Goal: Task Accomplishment & Management: Use online tool/utility

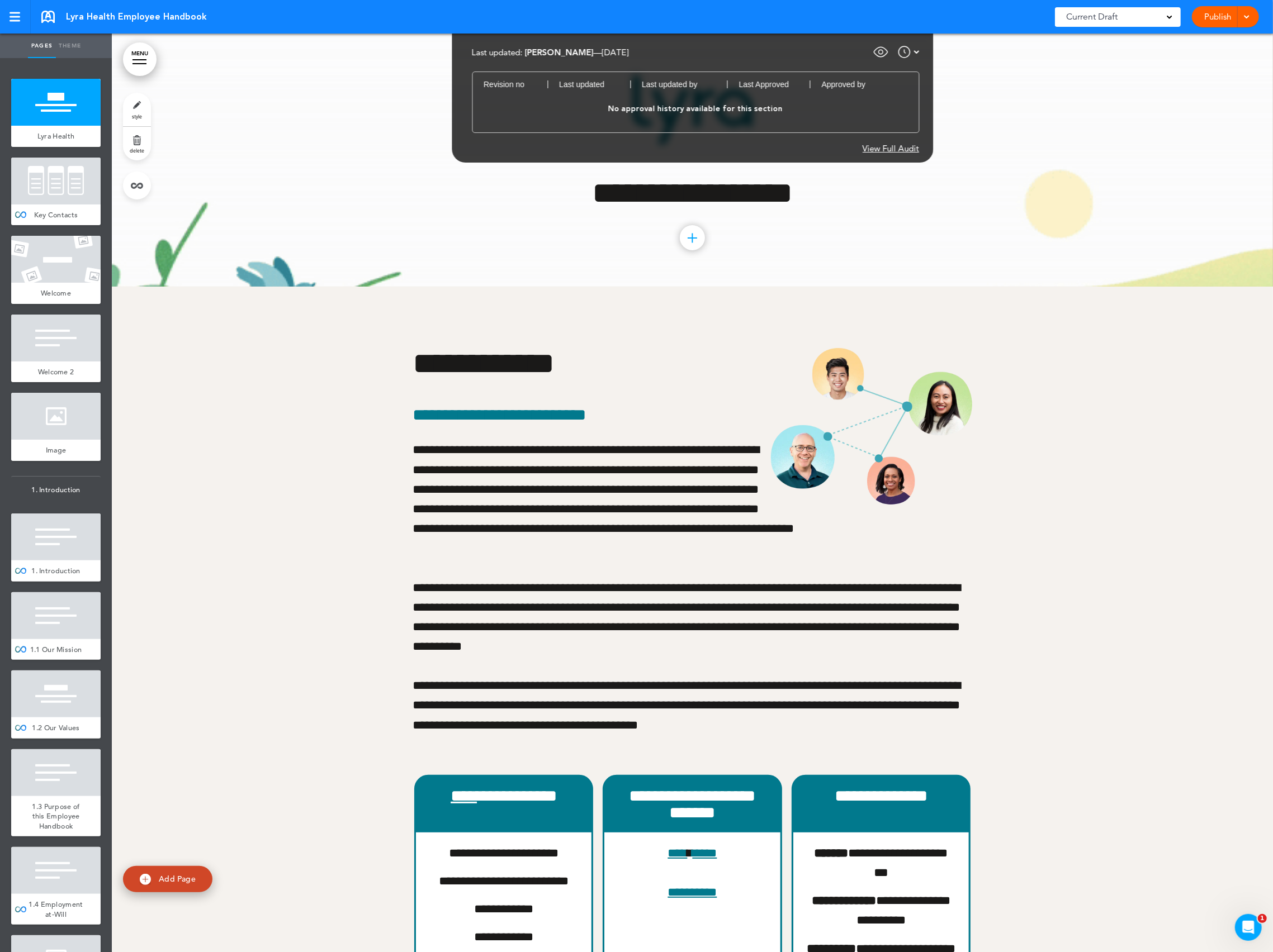
click at [883, 54] on img at bounding box center [881, 52] width 17 height 17
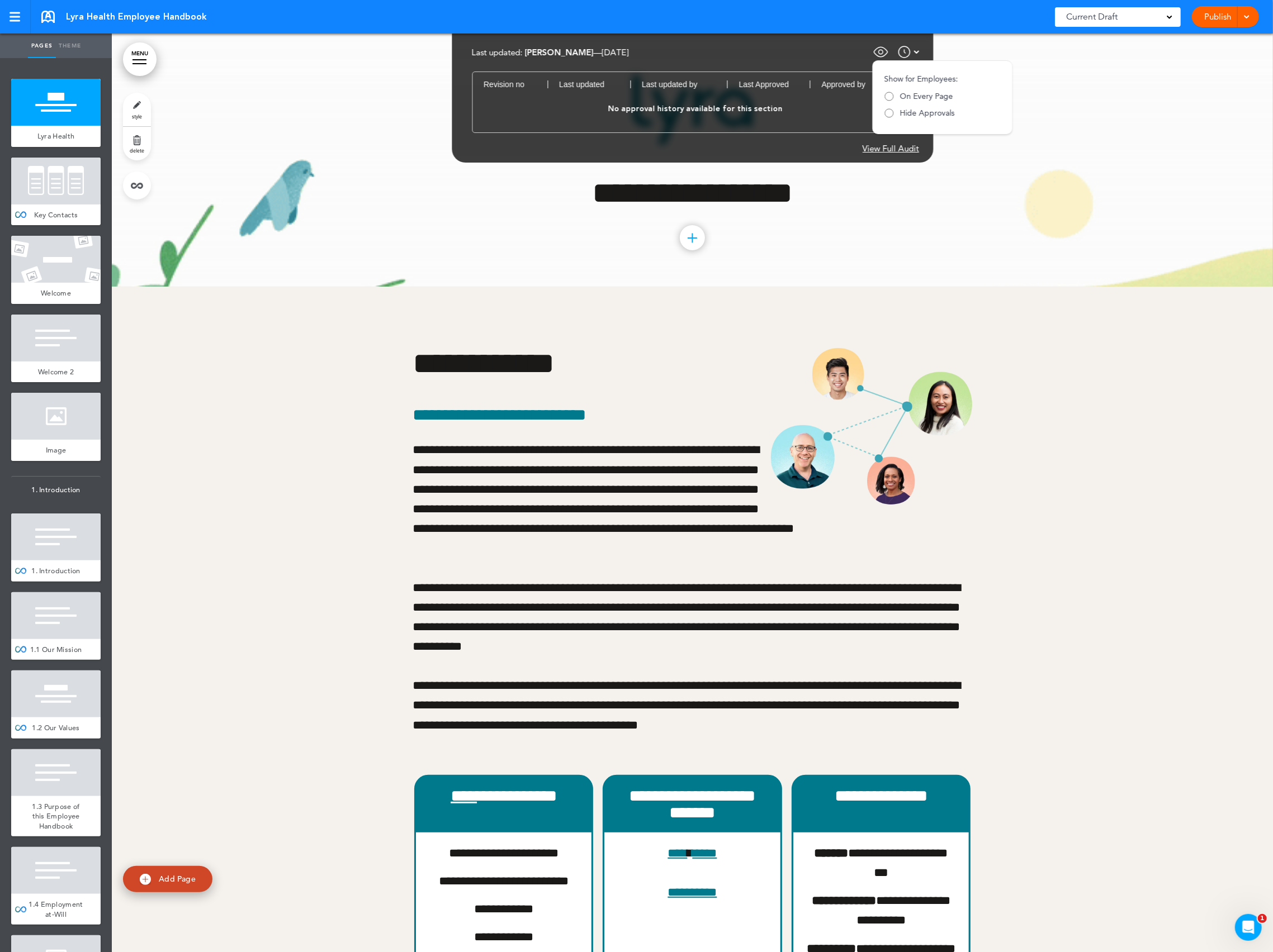
click at [885, 54] on img at bounding box center [881, 52] width 17 height 17
click at [910, 53] on img at bounding box center [904, 52] width 13 height 13
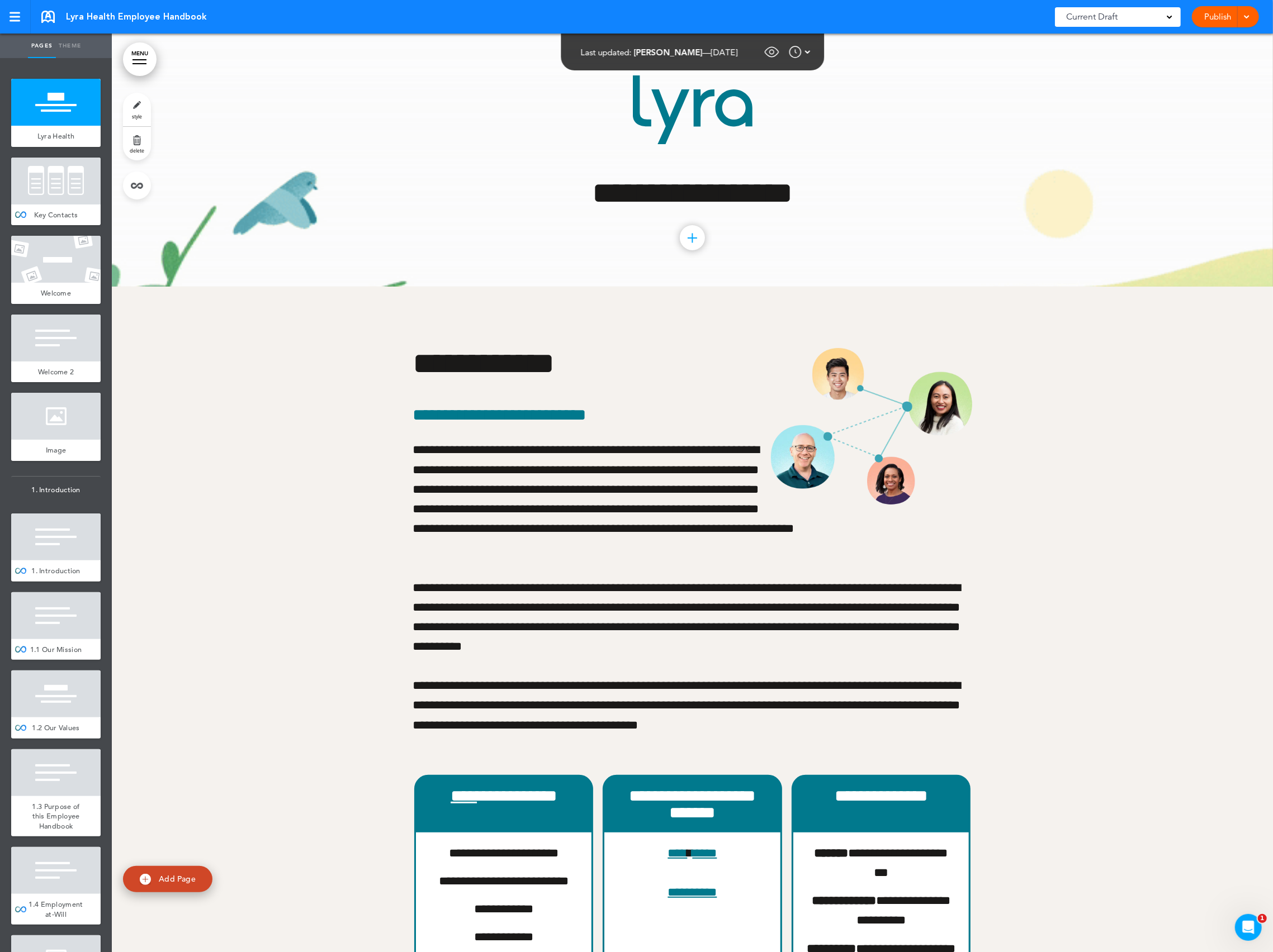
click at [1252, 15] on div "Publish Publish Request Approval Preview Draft" at bounding box center [1225, 17] width 67 height 21
click at [1250, 21] on div at bounding box center [1245, 17] width 11 height 21
click at [1231, 60] on li "Request Approval" at bounding box center [1209, 67] width 100 height 25
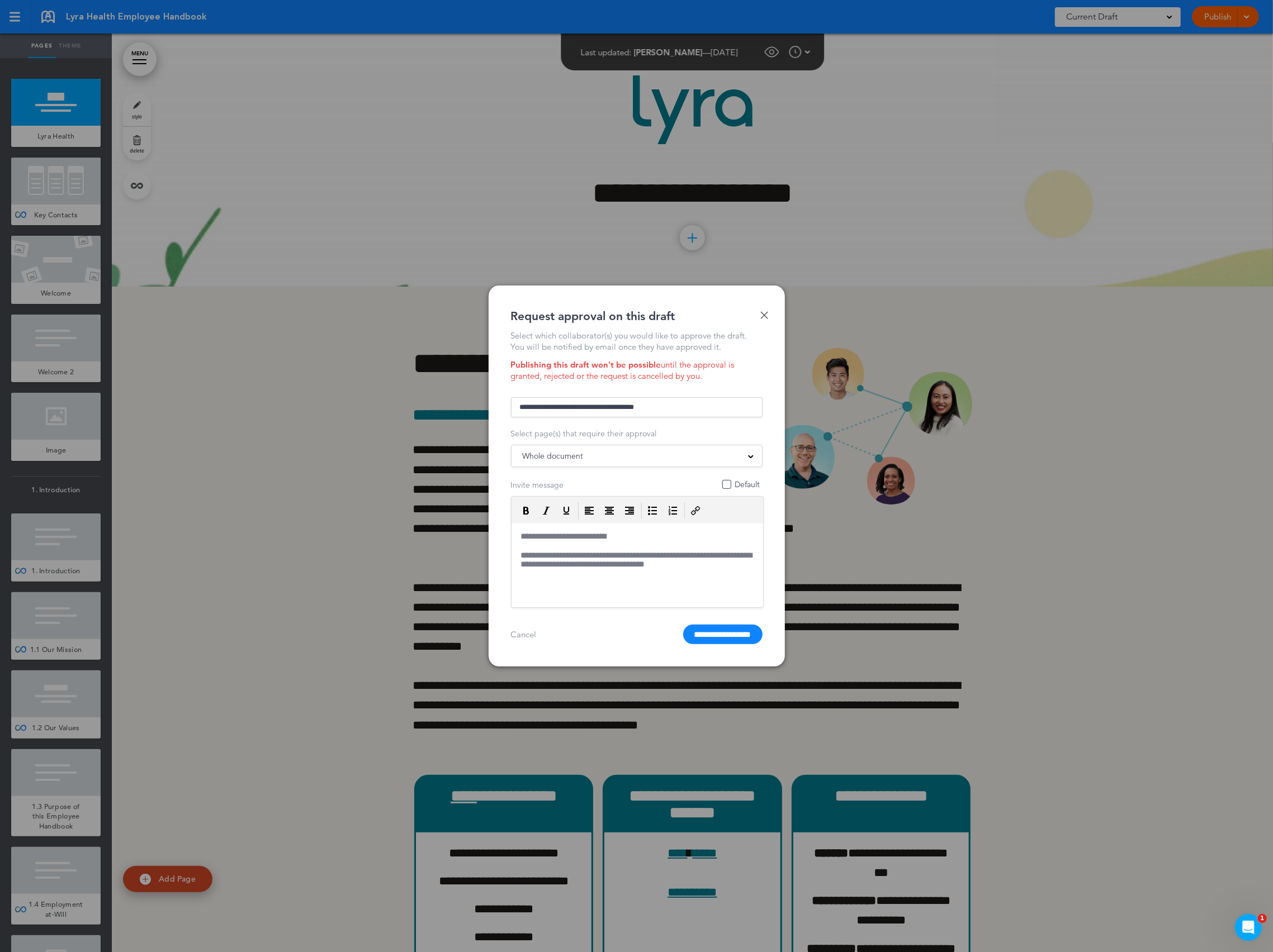
click at [768, 312] on div "Done Request approval on this draft Select which collaborator(s) you would like…" at bounding box center [636, 476] width 296 height 381
click at [761, 315] on link "Done" at bounding box center [764, 315] width 7 height 7
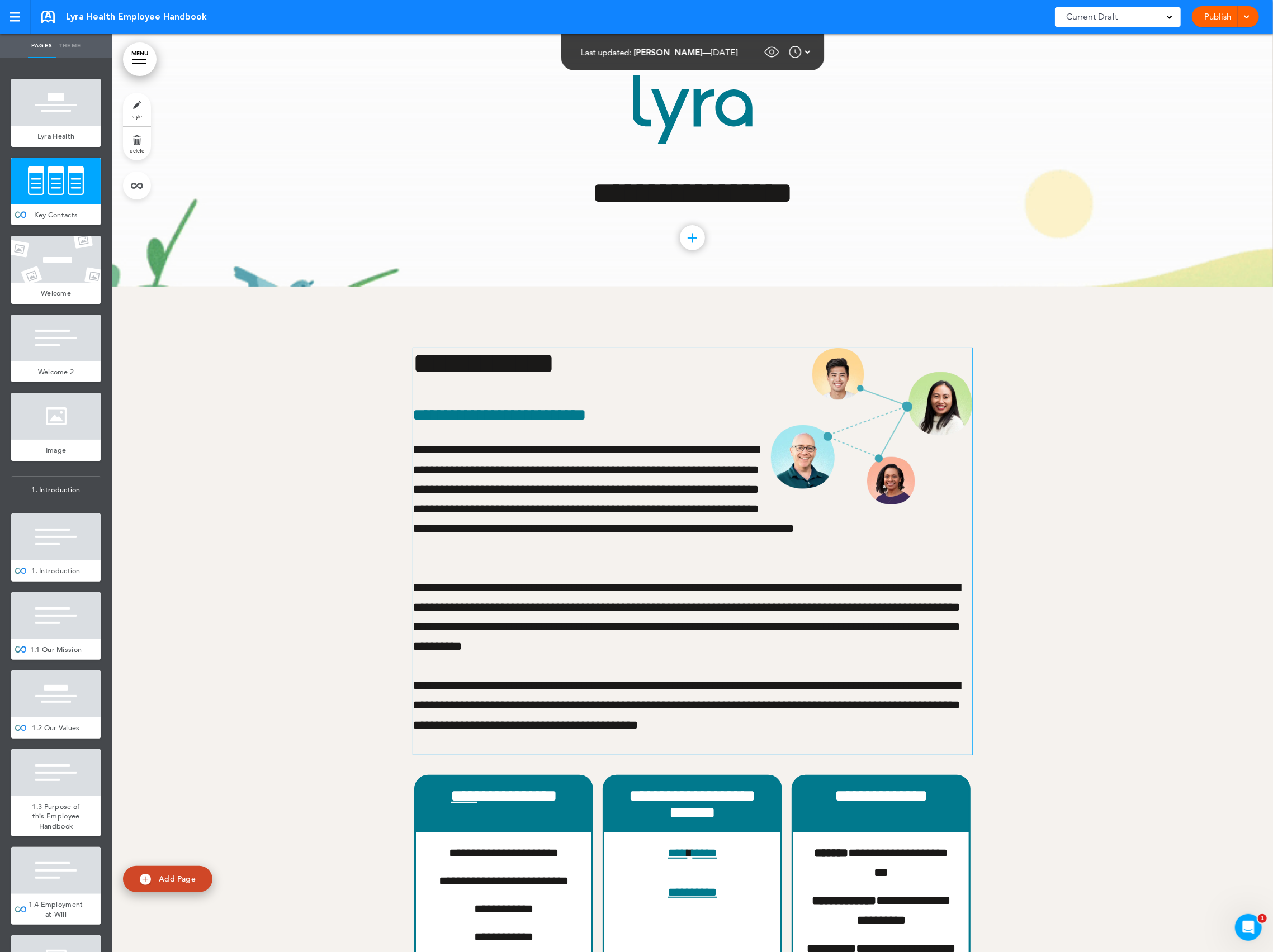
click at [610, 456] on p "**********" at bounding box center [692, 499] width 559 height 118
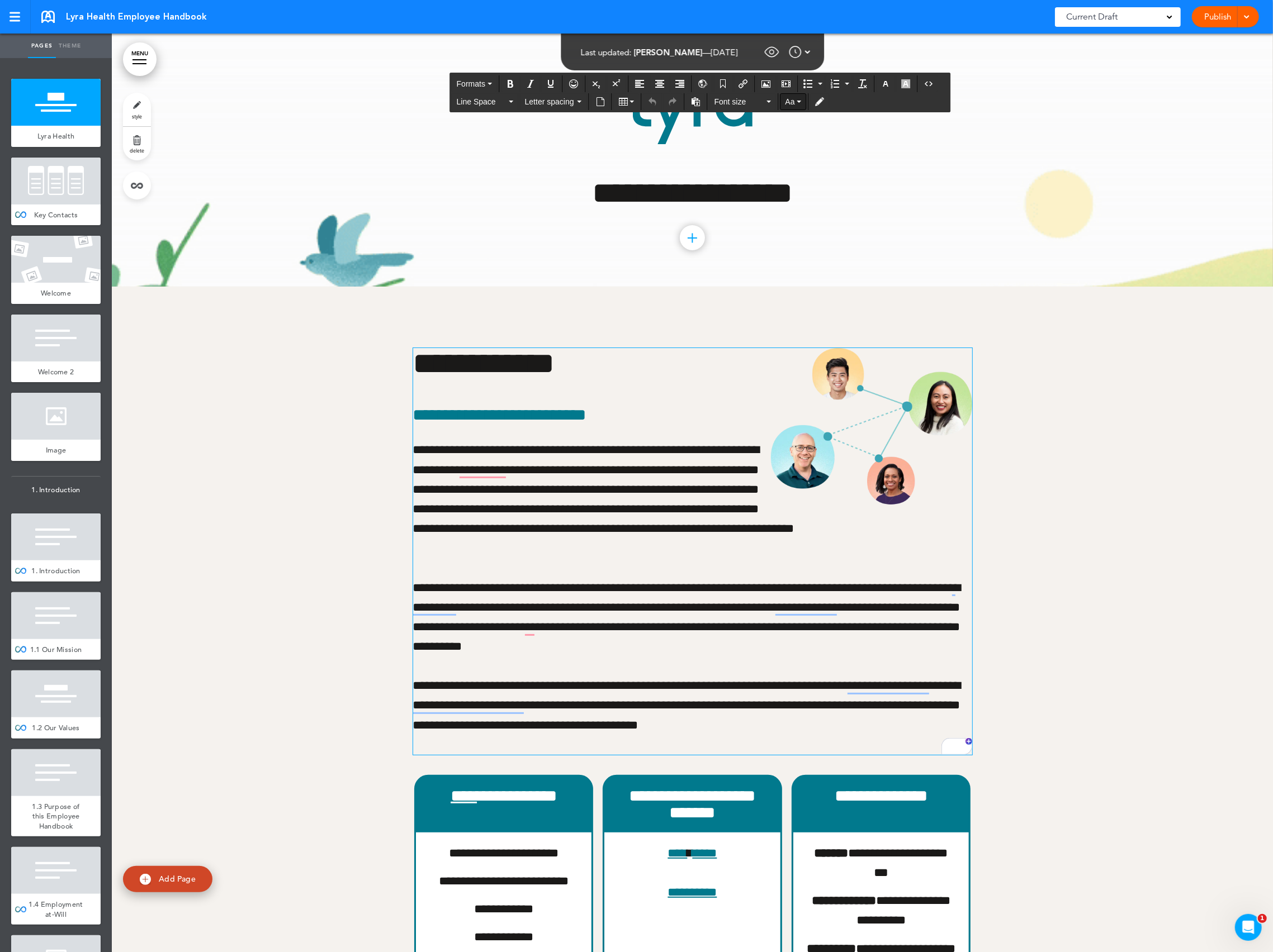
click at [806, 105] on button "Aa" at bounding box center [793, 102] width 25 height 16
click at [829, 102] on button "Toggle Tracking Changes" at bounding box center [820, 102] width 18 height 16
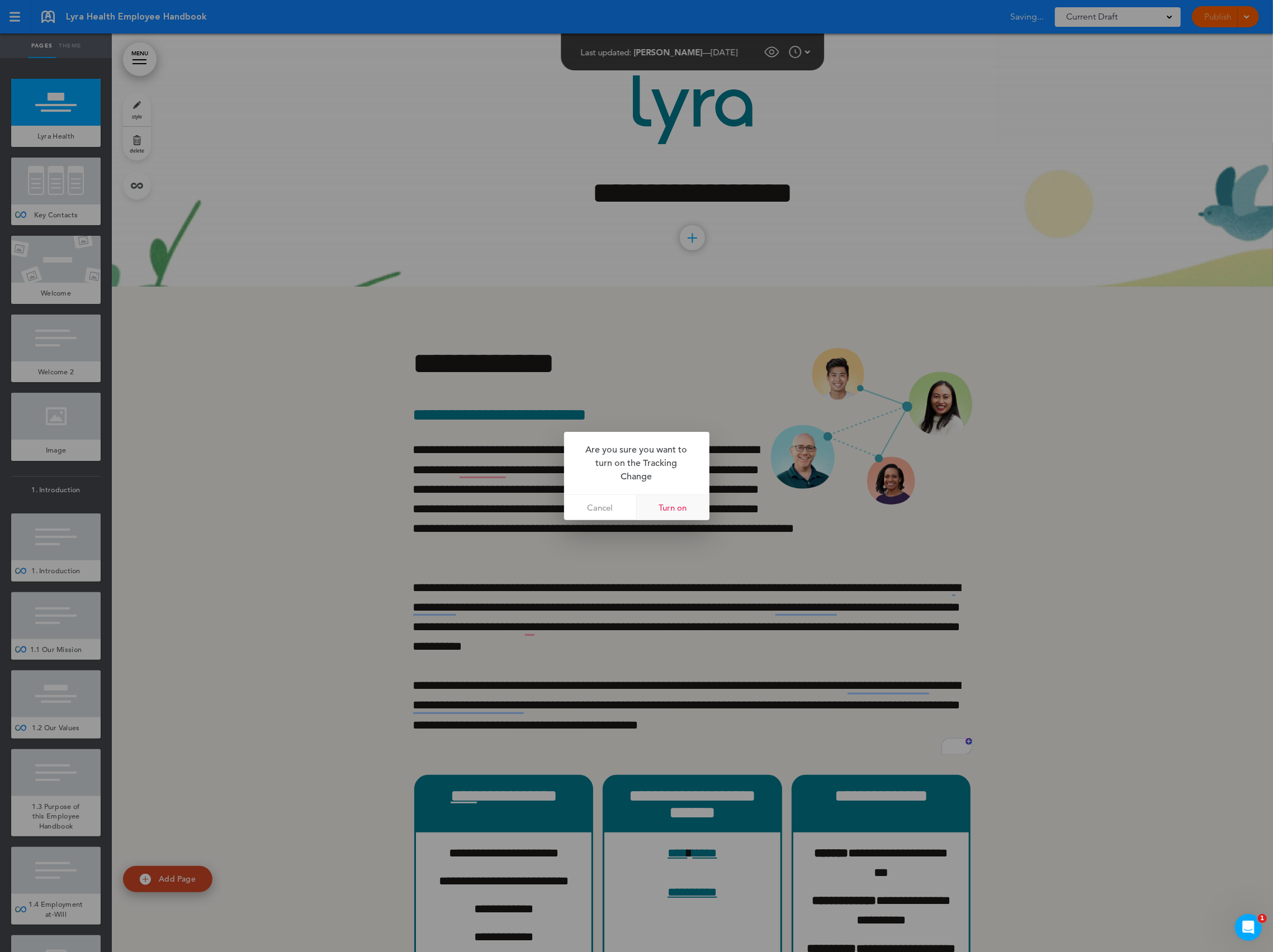
click at [671, 512] on link "Turn on" at bounding box center [673, 508] width 73 height 25
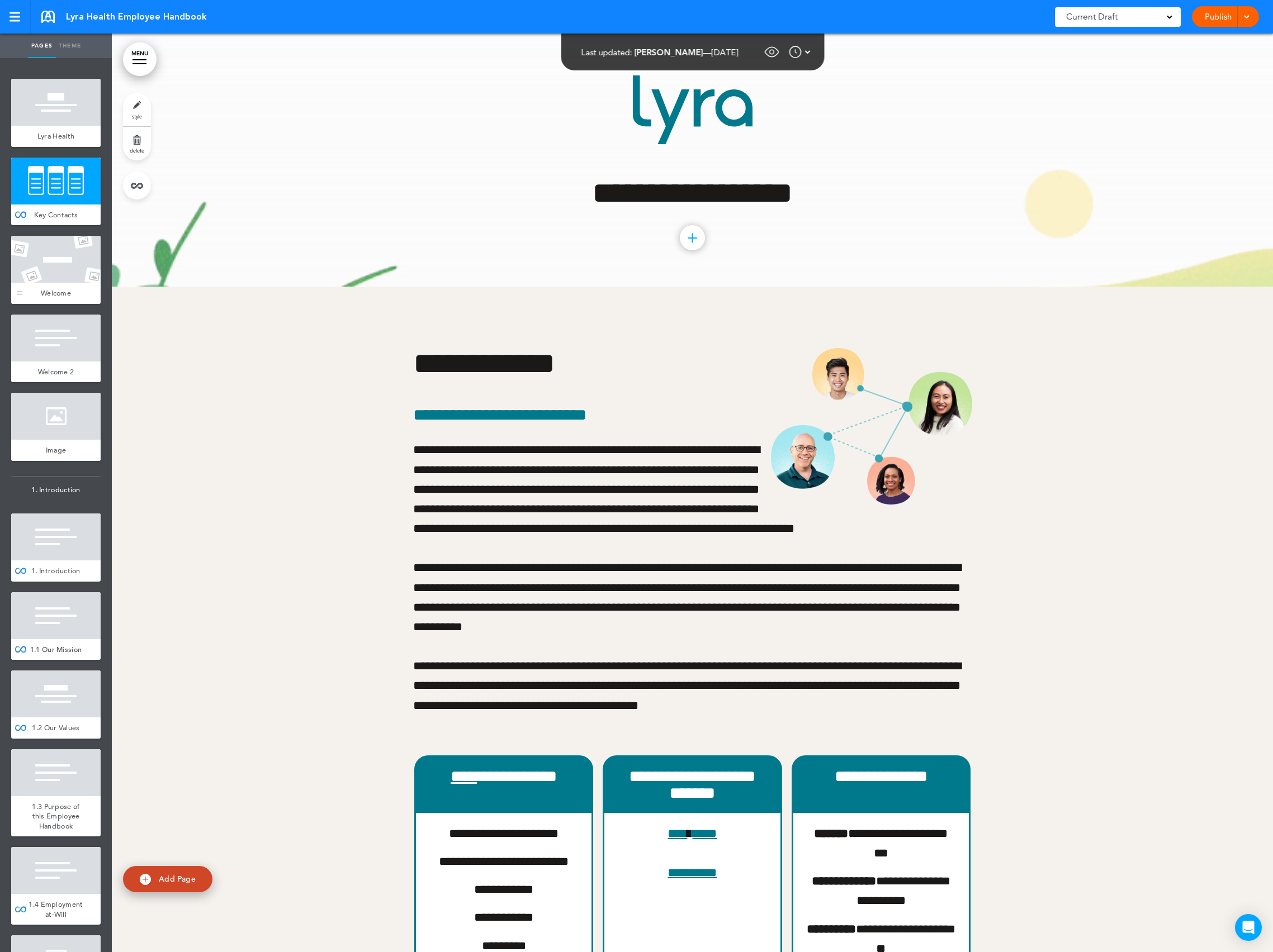
click at [62, 256] on div at bounding box center [56, 259] width 89 height 47
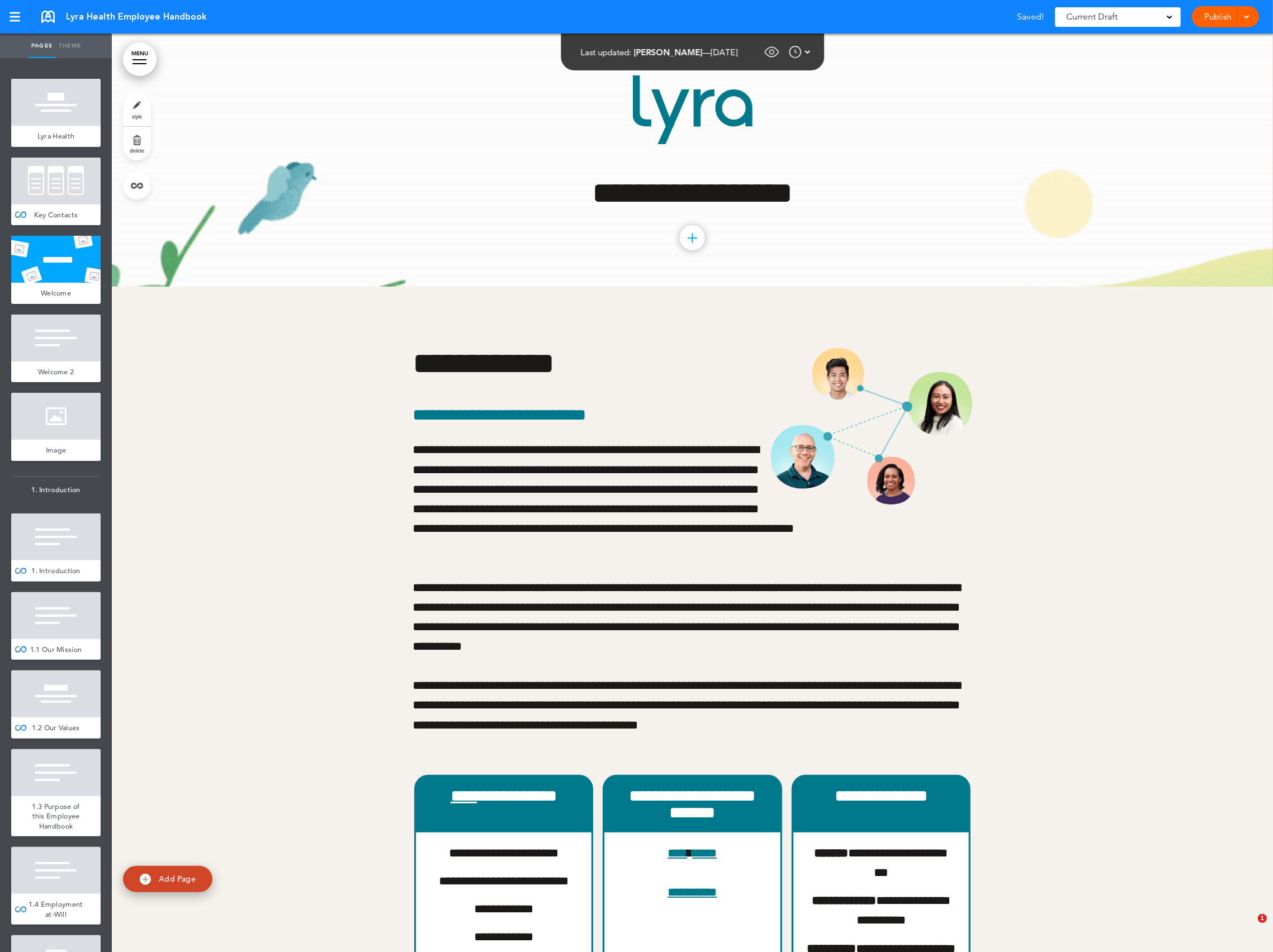
scroll to position [1207, 0]
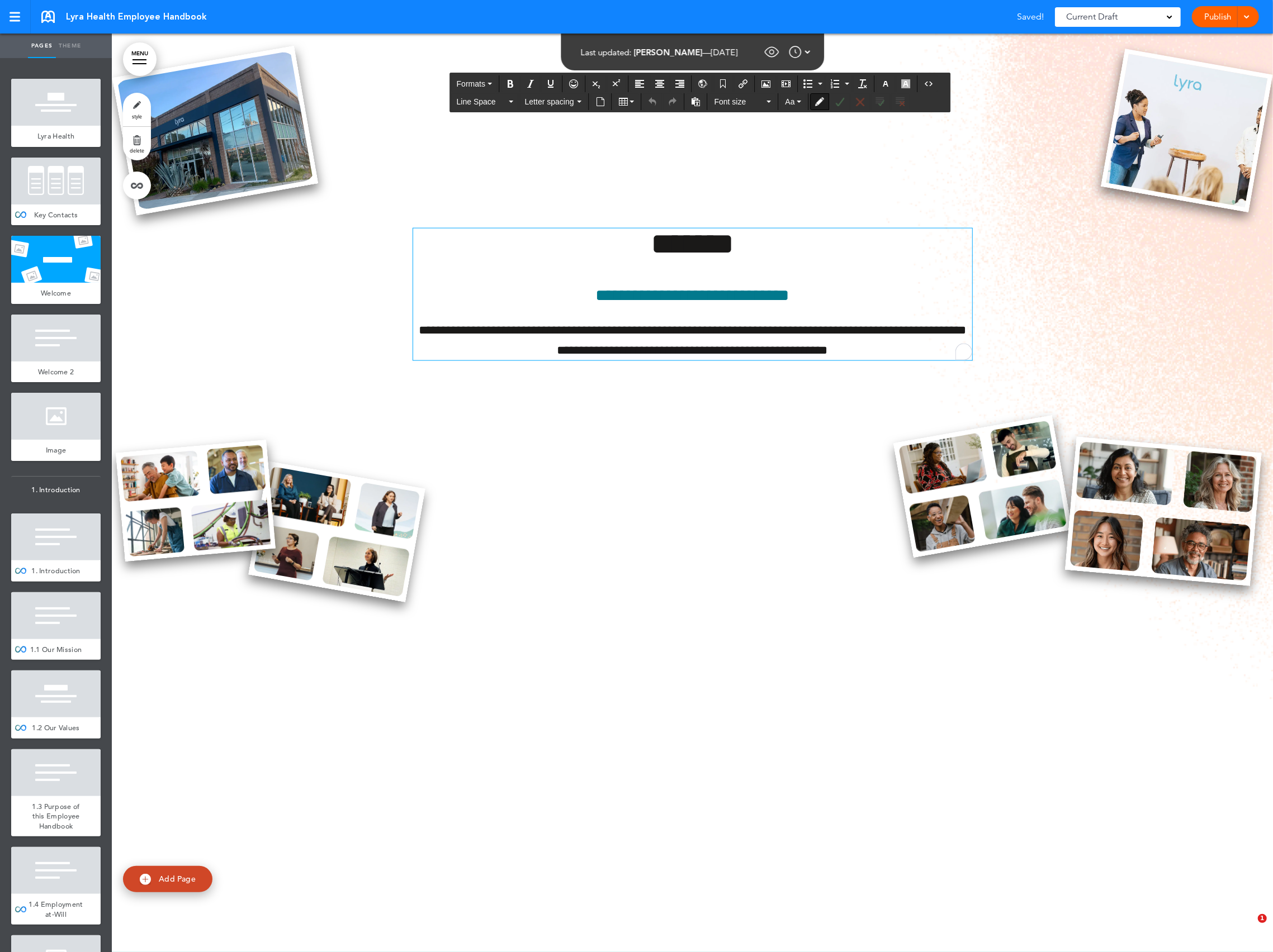
click at [661, 325] on p "**********" at bounding box center [692, 340] width 559 height 39
click at [53, 127] on div "Lyra Health" at bounding box center [56, 136] width 89 height 21
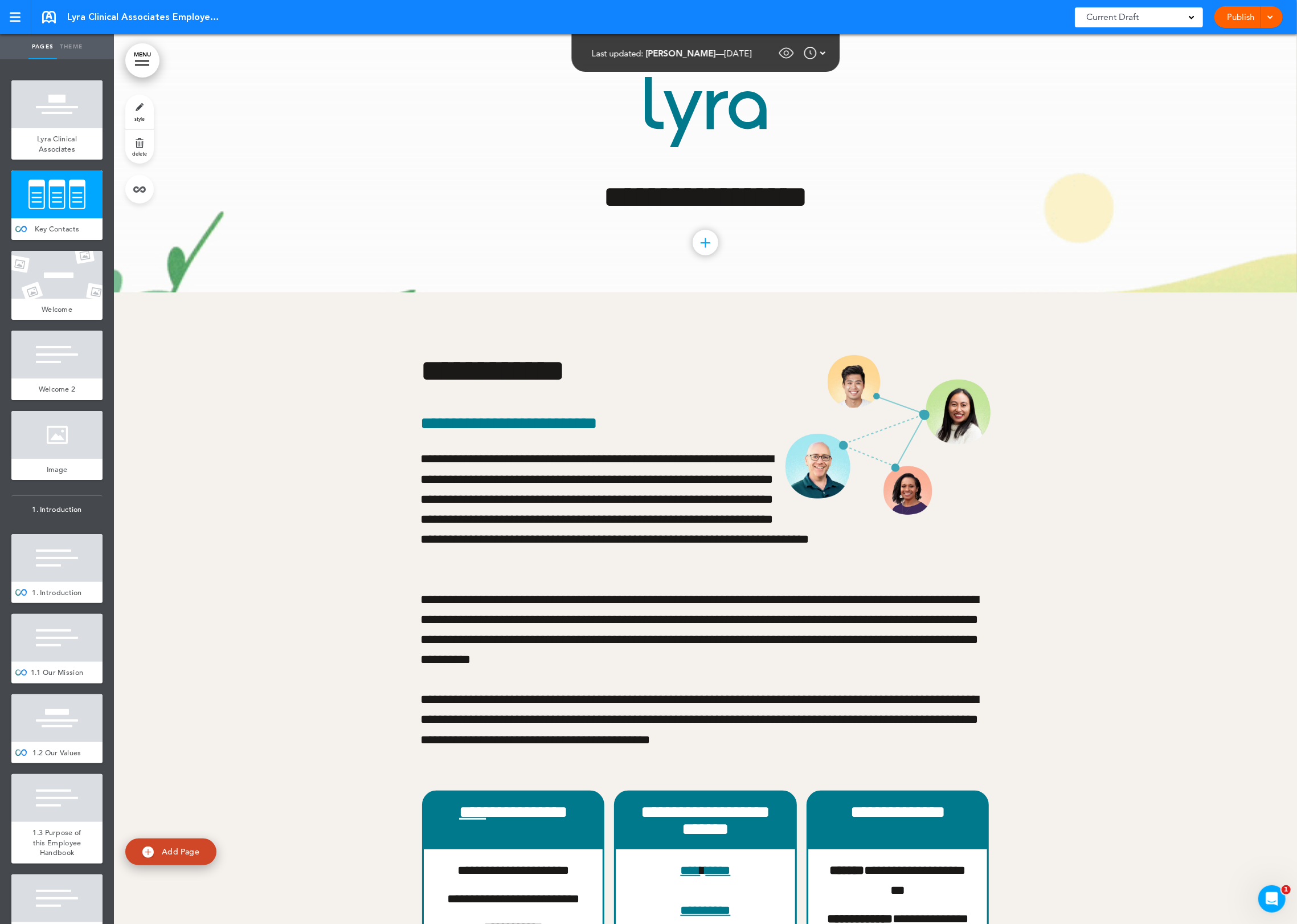
click at [45, 20] on link at bounding box center [48, 16] width 13 height 12
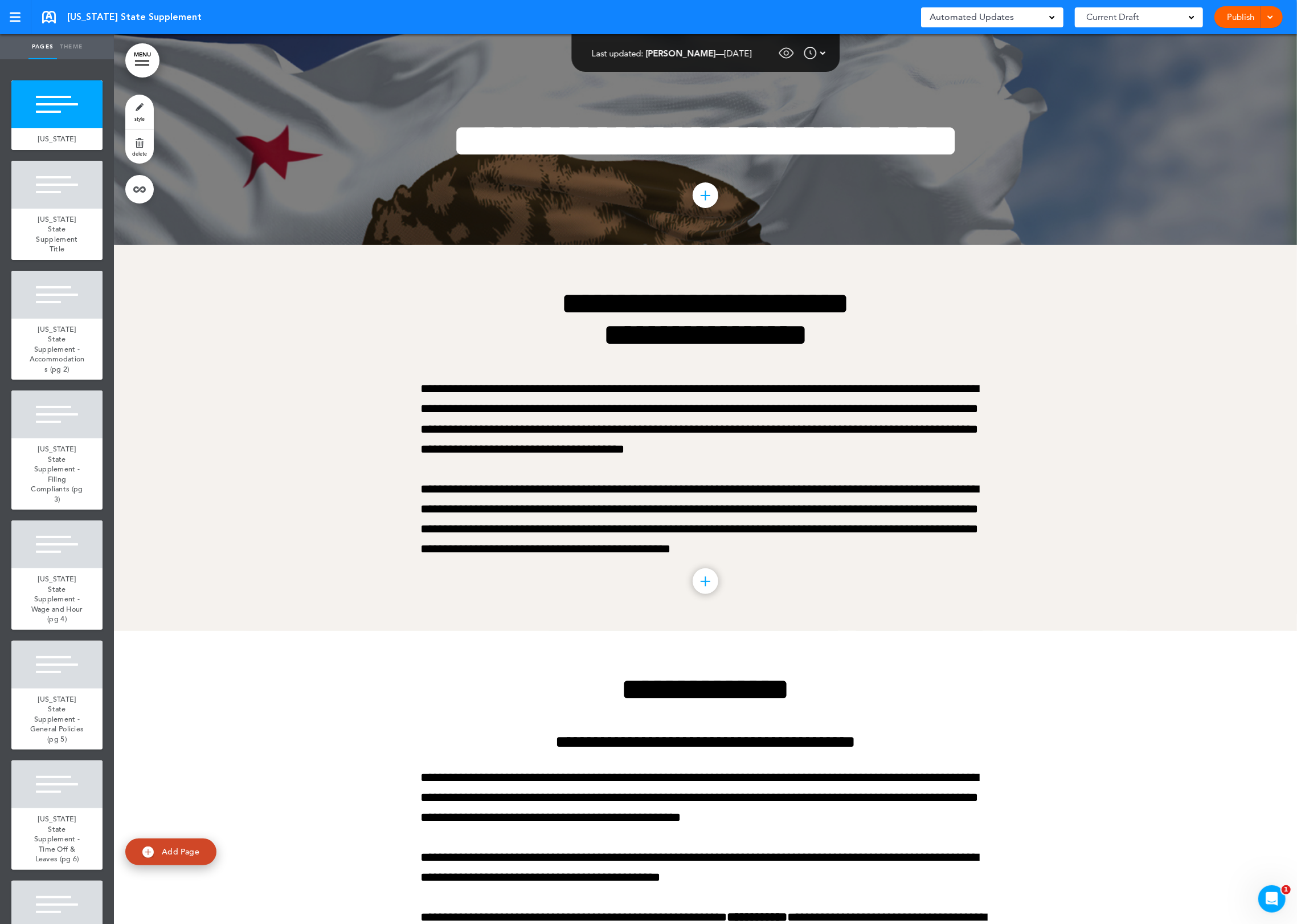
click at [1034, 25] on div "Automated Updates 0" at bounding box center [992, 17] width 125 height 16
